Goal: Transaction & Acquisition: Book appointment/travel/reservation

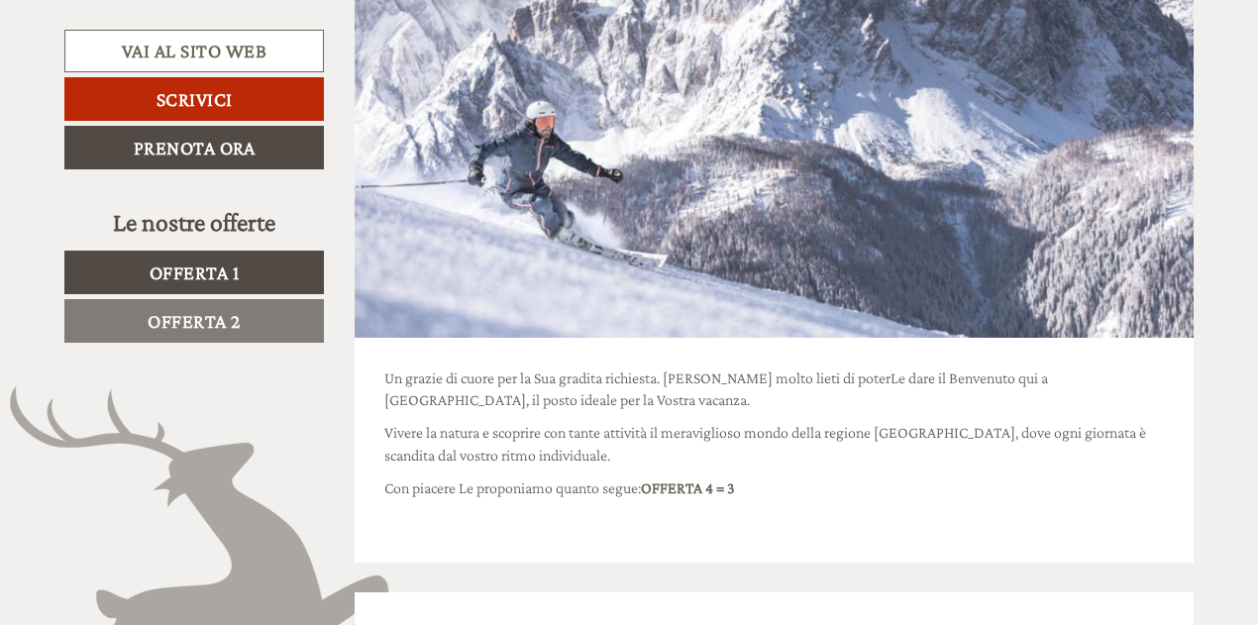
click at [233, 331] on link "Offerta 2" at bounding box center [194, 321] width 260 height 44
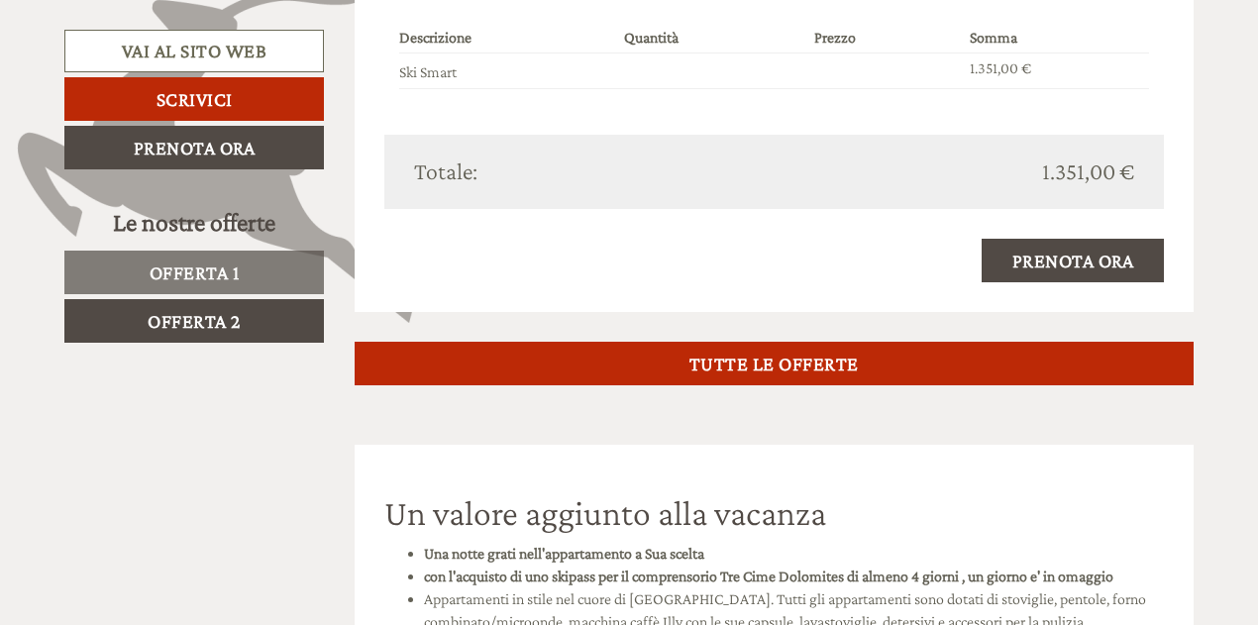
scroll to position [1979, 0]
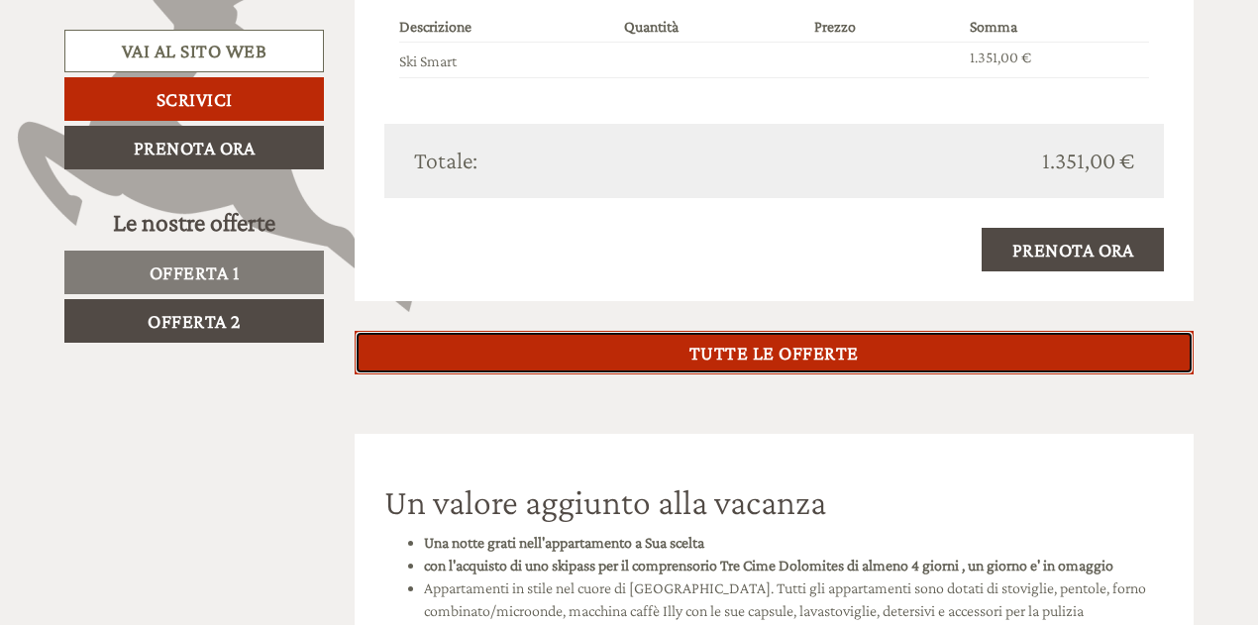
click at [725, 339] on link "TUTTE LE OFFERTE" at bounding box center [775, 353] width 840 height 44
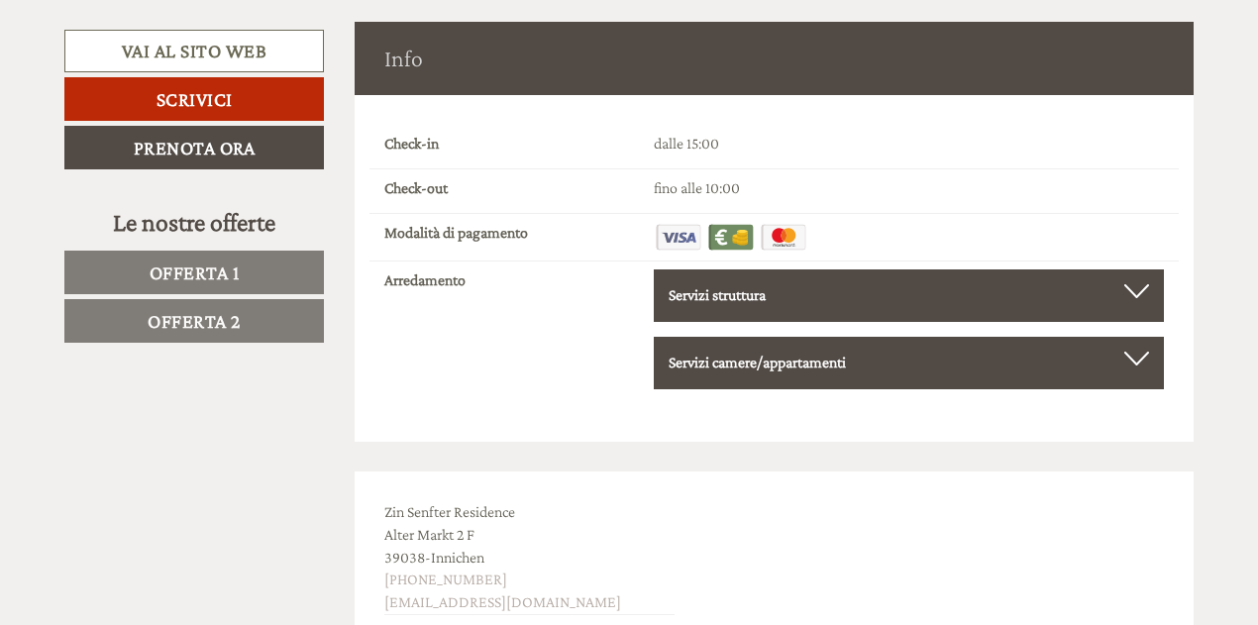
scroll to position [6438, 0]
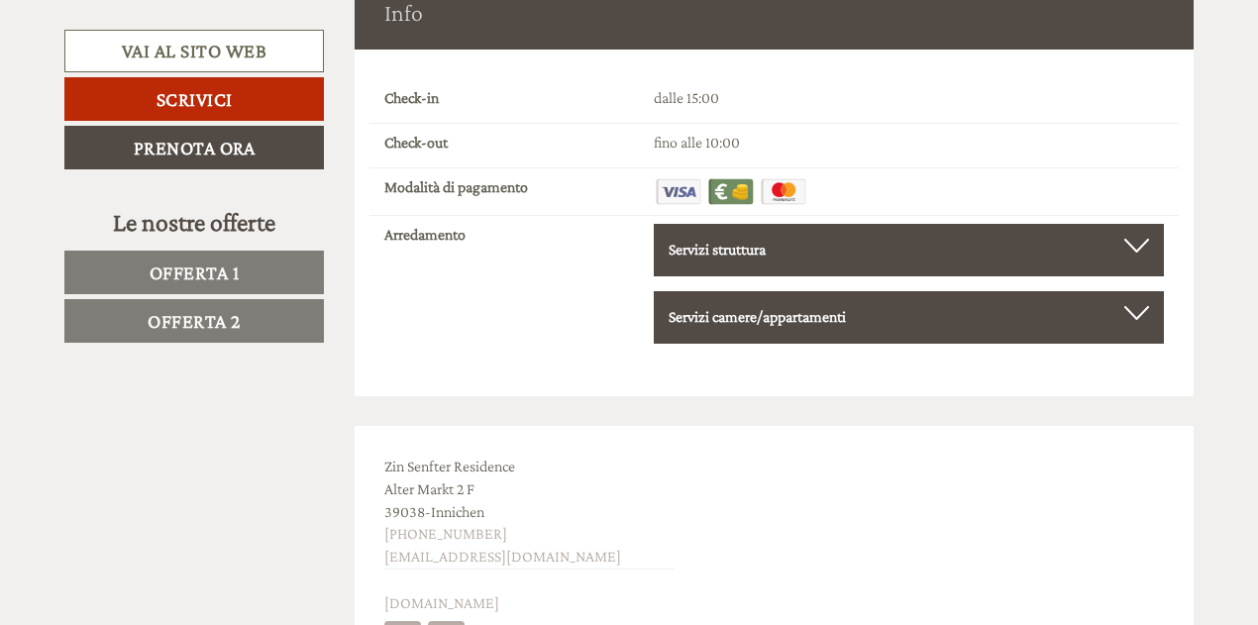
click at [1142, 245] on div at bounding box center [1136, 246] width 25 height 14
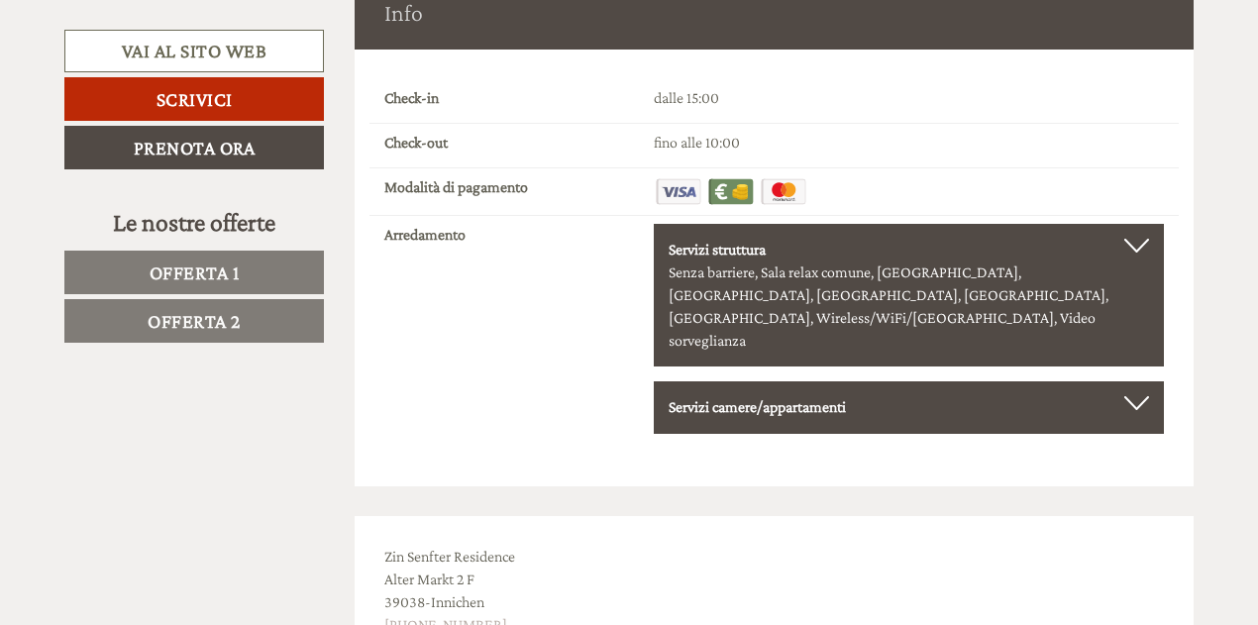
click at [1147, 396] on div at bounding box center [1136, 403] width 25 height 14
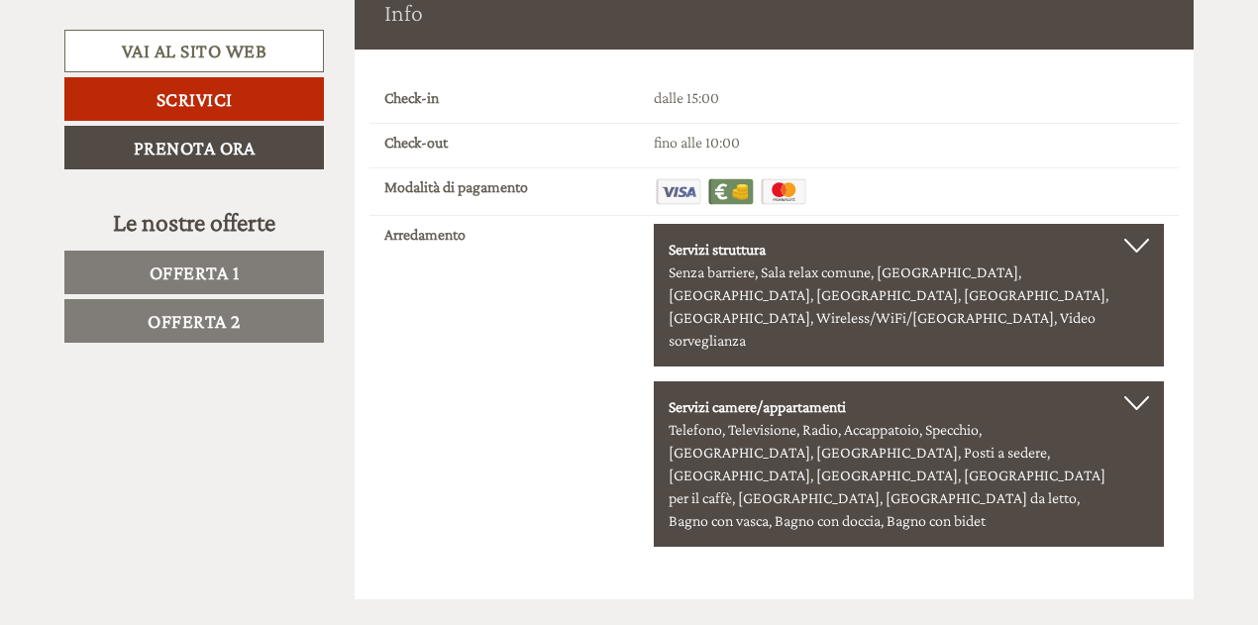
scroll to position [6939, 0]
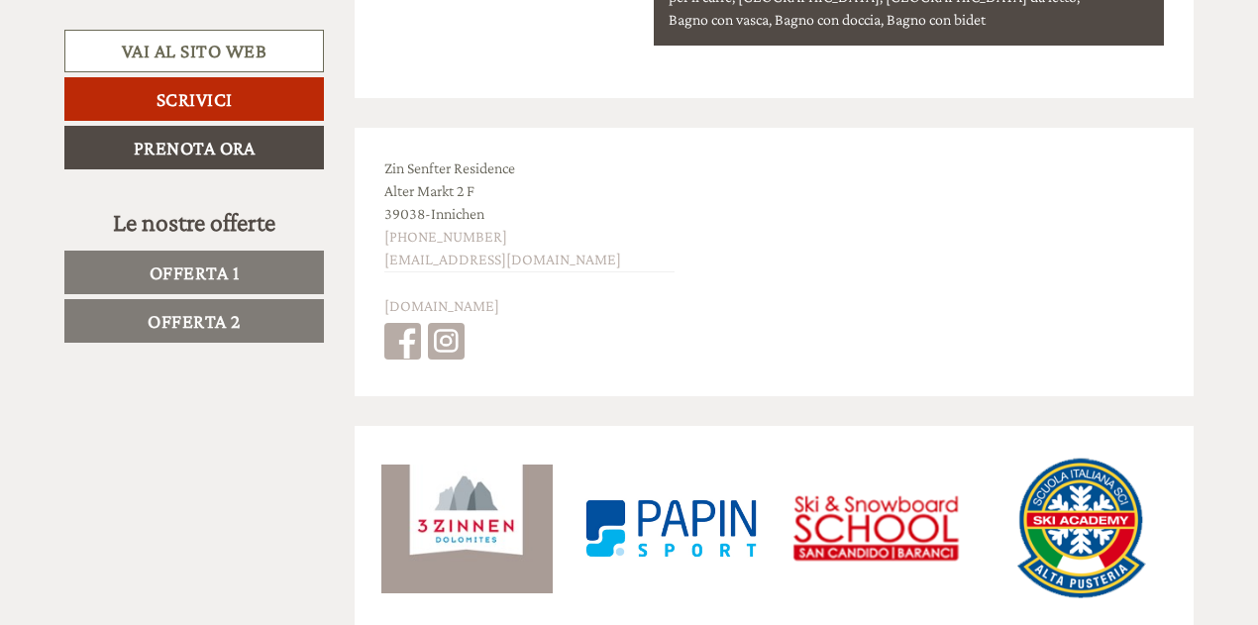
click at [208, 322] on span "Offerta 2" at bounding box center [194, 321] width 93 height 22
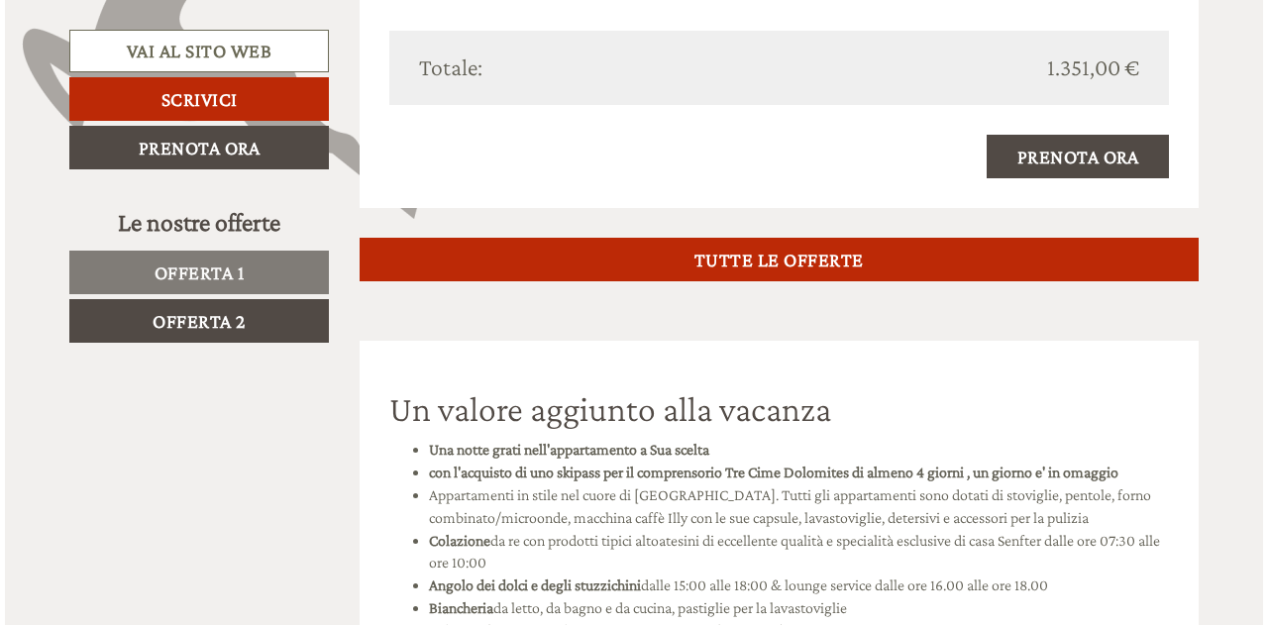
scroll to position [2079, 0]
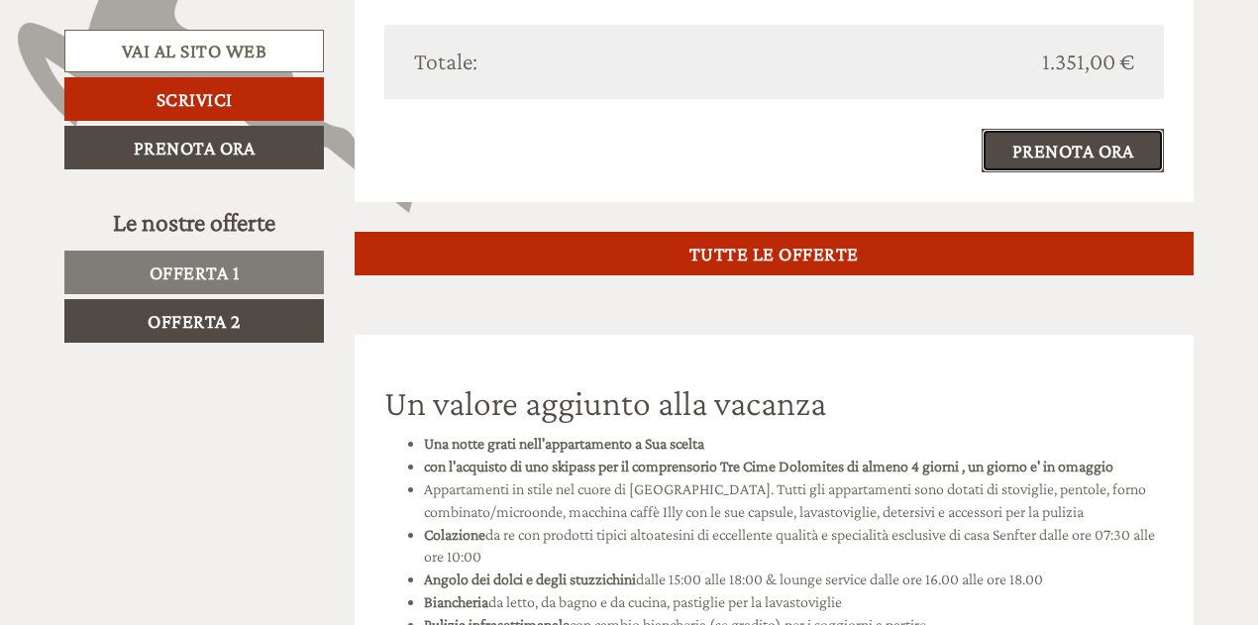
click at [1056, 152] on link "Prenota ora" at bounding box center [1073, 151] width 183 height 44
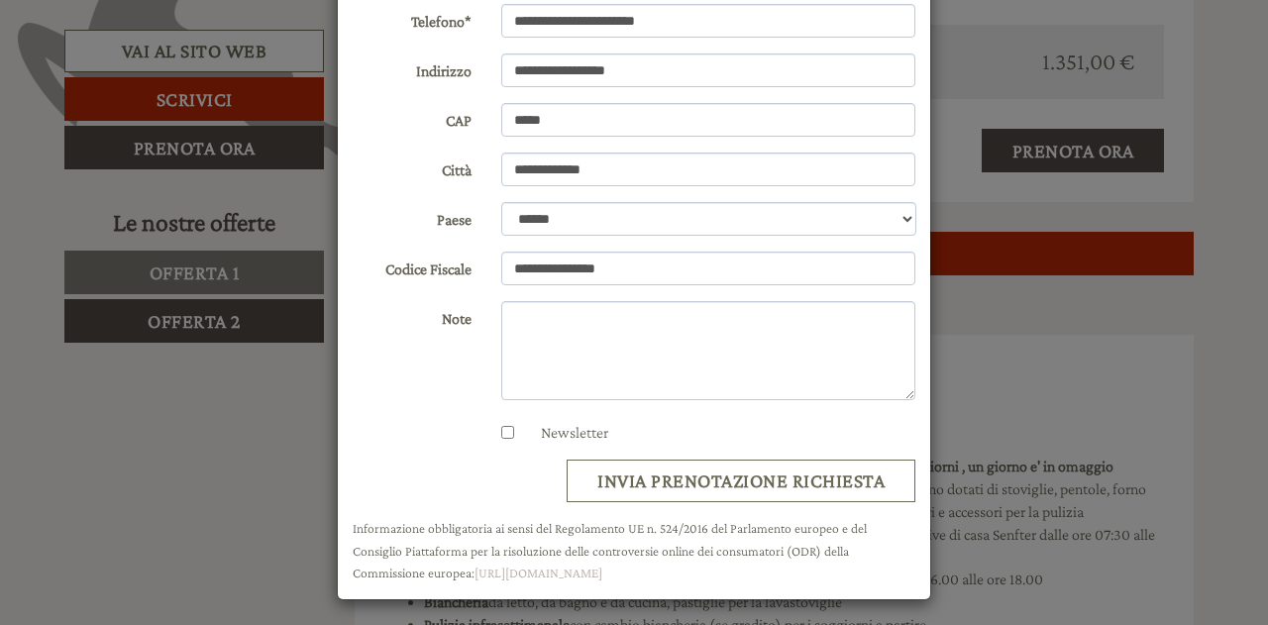
scroll to position [329, 0]
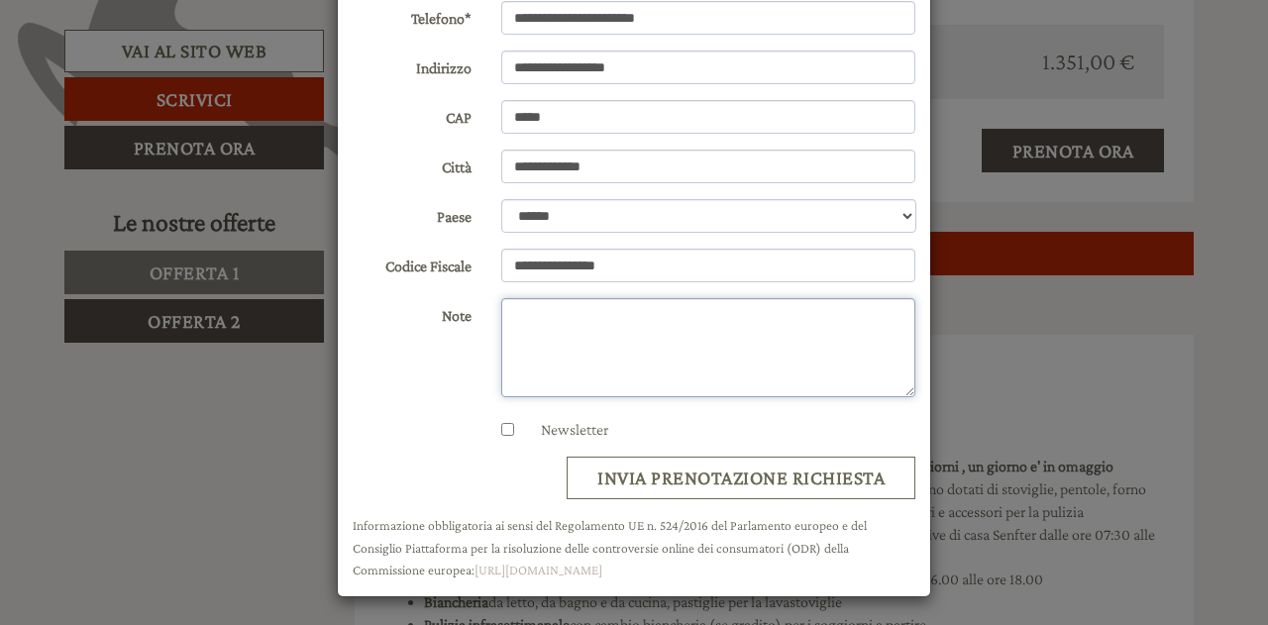
drag, startPoint x: 549, startPoint y: 324, endPoint x: 578, endPoint y: 324, distance: 28.7
click at [551, 324] on textarea "Note" at bounding box center [708, 347] width 415 height 99
click at [768, 315] on textarea "**********" at bounding box center [708, 347] width 415 height 99
click at [873, 364] on textarea "**********" at bounding box center [708, 347] width 415 height 99
click at [895, 337] on textarea "**********" at bounding box center [708, 347] width 415 height 99
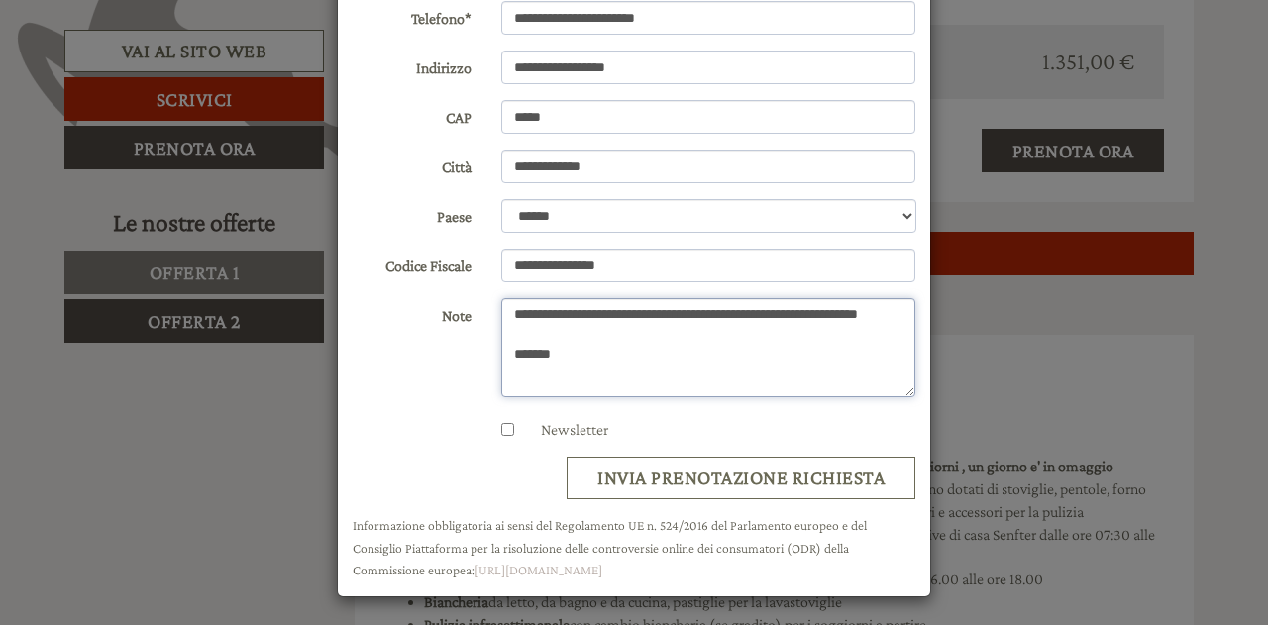
type textarea "**********"
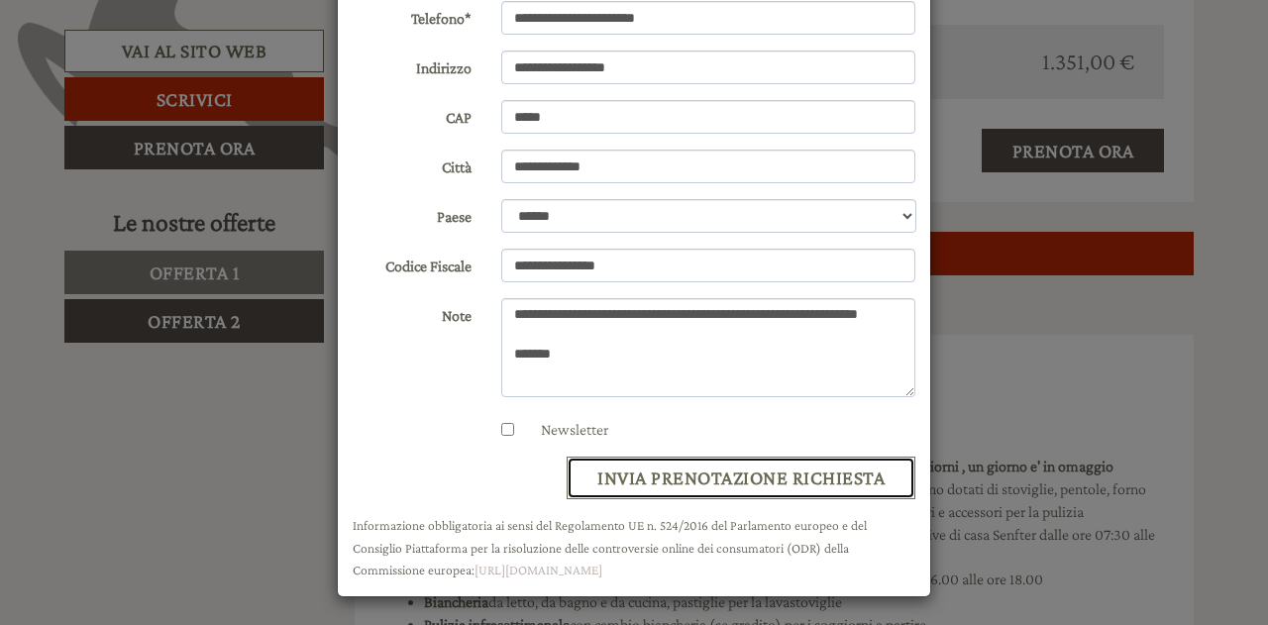
click at [730, 480] on button "invia prenotazione richiesta" at bounding box center [741, 478] width 349 height 43
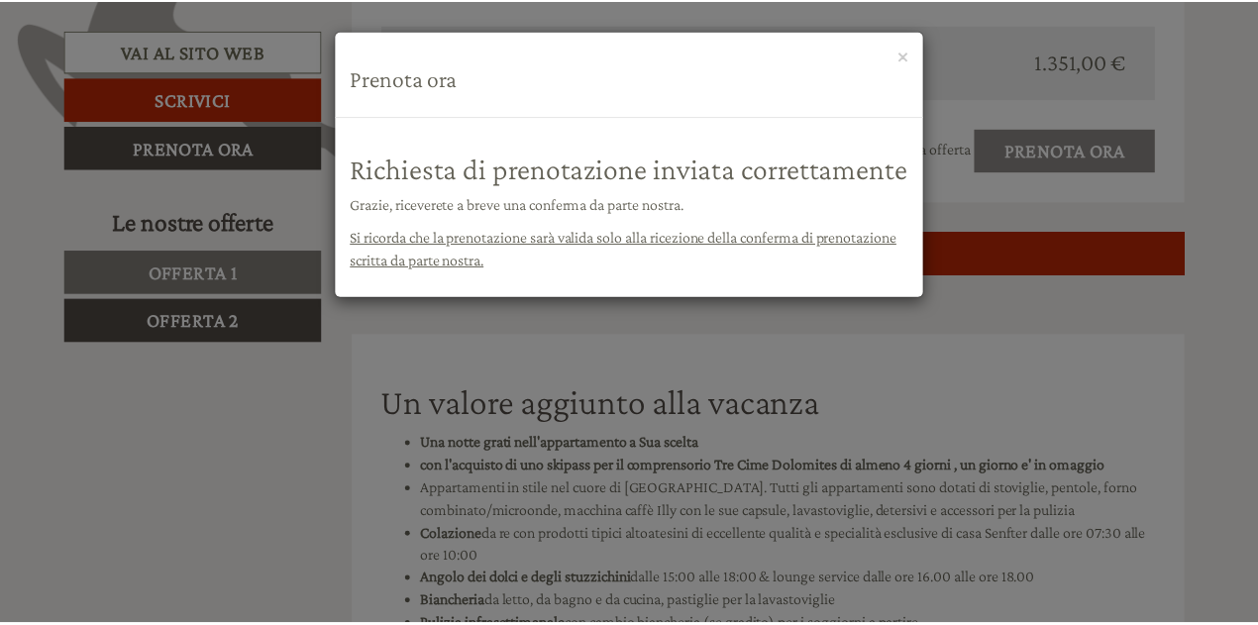
scroll to position [0, 0]
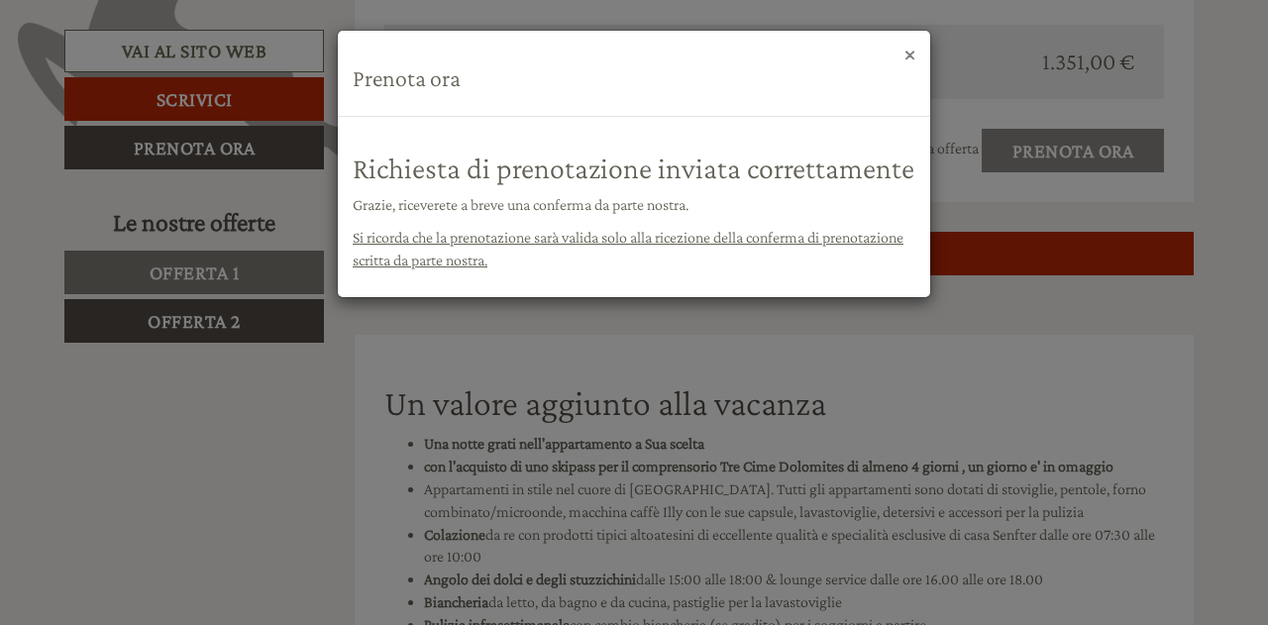
click at [912, 53] on button "×" at bounding box center [910, 54] width 11 height 21
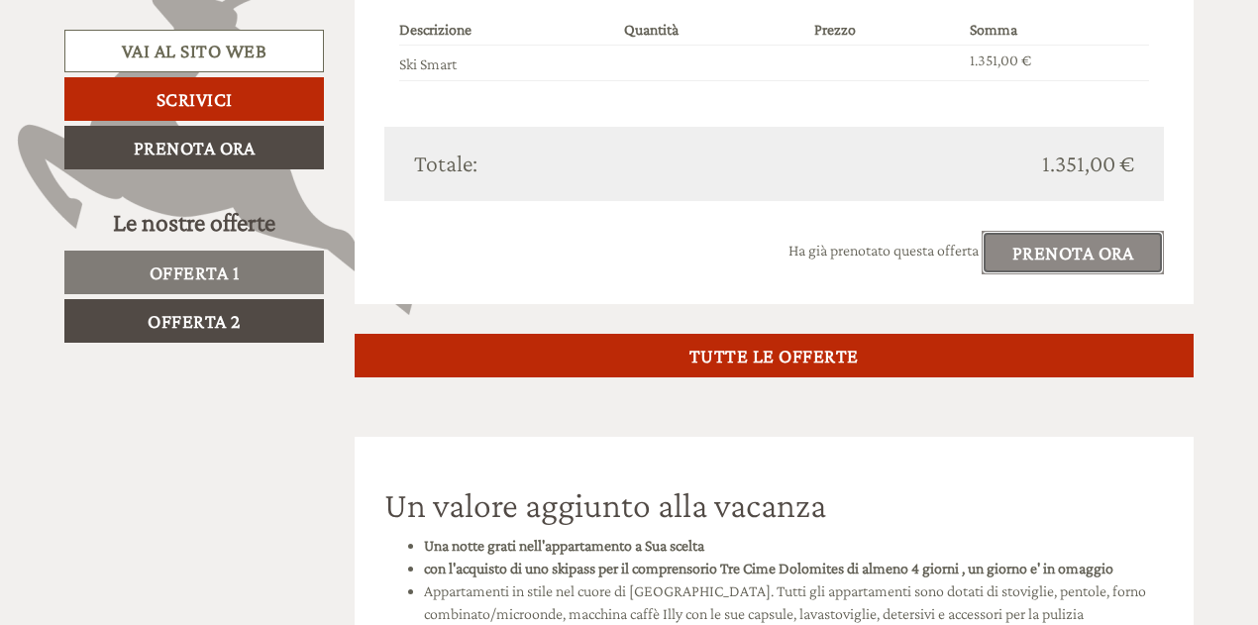
scroll to position [1979, 0]
